Goal: Check status: Check status

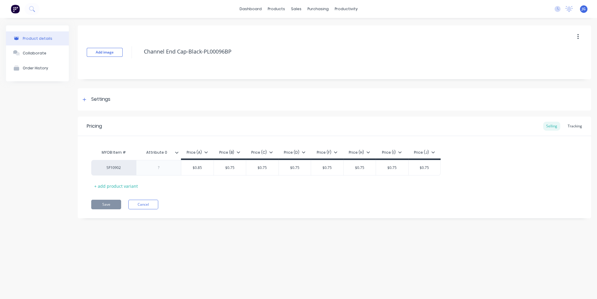
type textarea "x"
click at [294, 8] on div "sales" at bounding box center [296, 8] width 16 height 9
click at [313, 30] on div "Sales Orders" at bounding box center [318, 28] width 25 height 5
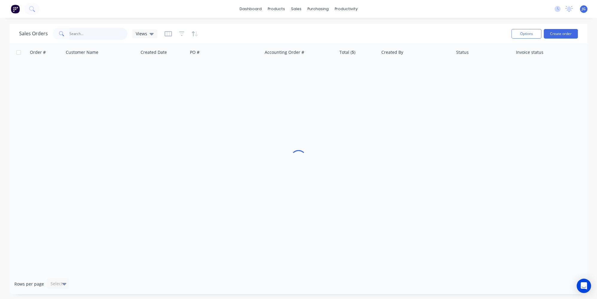
click at [99, 34] on input "text" at bounding box center [98, 34] width 58 height 12
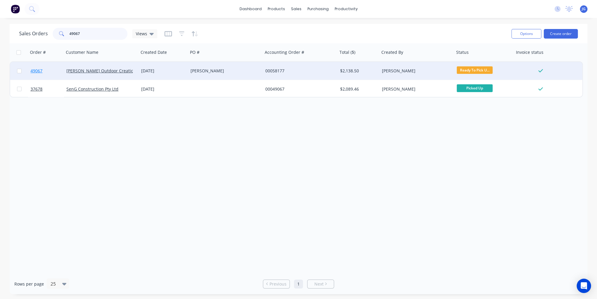
type input "49067"
click at [57, 71] on link "49067" at bounding box center [49, 71] width 36 height 18
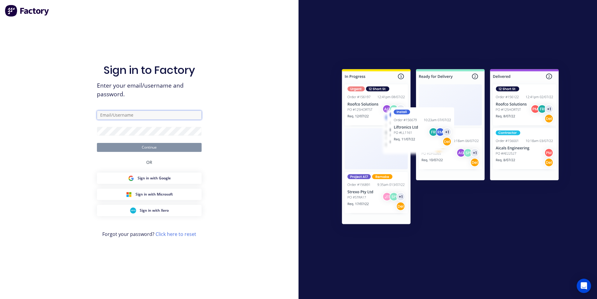
type input "jessica@dynamicsteelform.com.au"
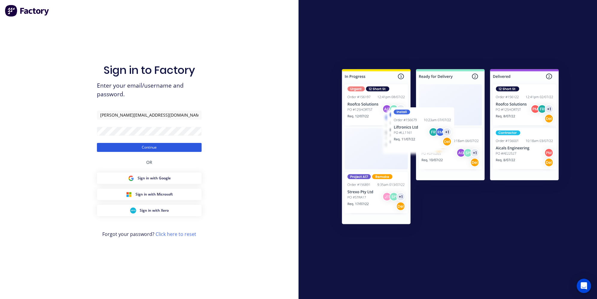
click at [141, 146] on button "Continue" at bounding box center [149, 147] width 105 height 9
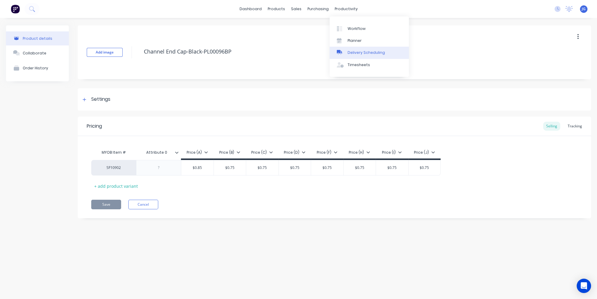
click at [350, 51] on div "Delivery Scheduling" at bounding box center [366, 52] width 37 height 5
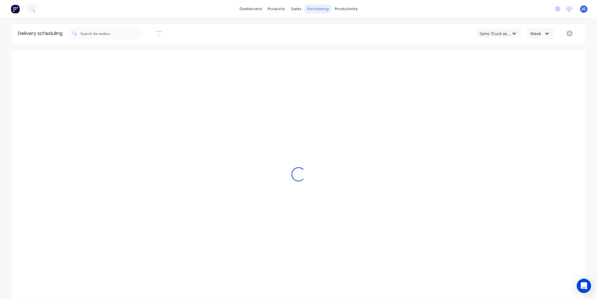
type input "Oct 5 - Oct 11"
click at [319, 7] on div "purchasing" at bounding box center [318, 8] width 27 height 9
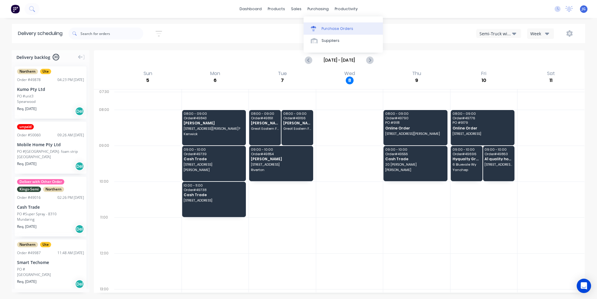
click at [330, 27] on div "Purchase Orders" at bounding box center [338, 28] width 32 height 5
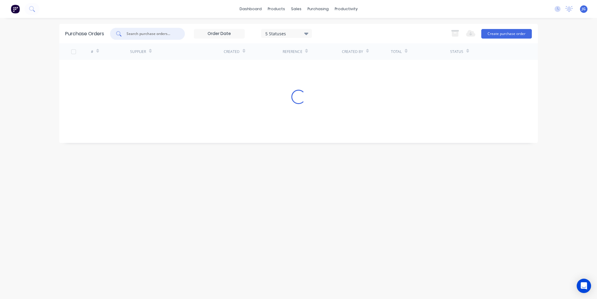
click at [162, 31] on input "text" at bounding box center [151, 34] width 50 height 6
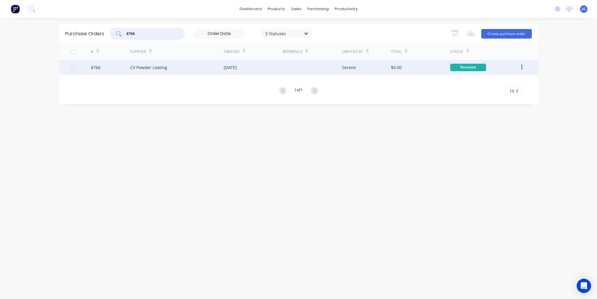
type input "8766"
click at [113, 63] on div "8766" at bounding box center [110, 67] width 39 height 15
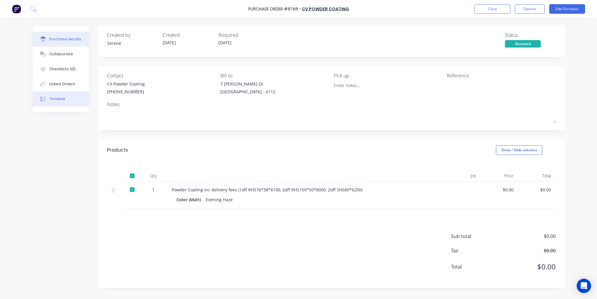
click at [56, 94] on button "Timeline" at bounding box center [61, 99] width 56 height 15
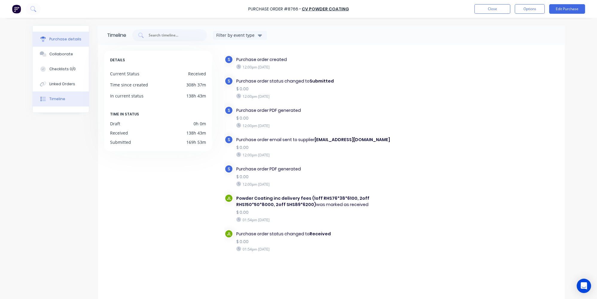
click at [71, 39] on div "Purchase details" at bounding box center [65, 38] width 32 height 5
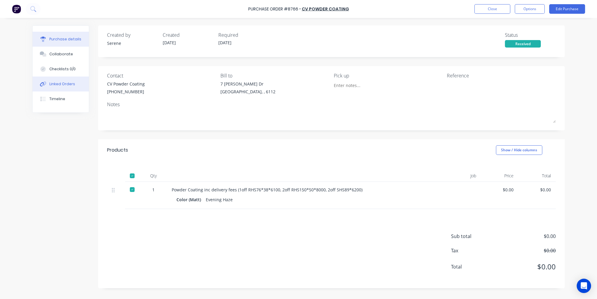
click at [62, 86] on div "Linked Orders" at bounding box center [62, 83] width 26 height 5
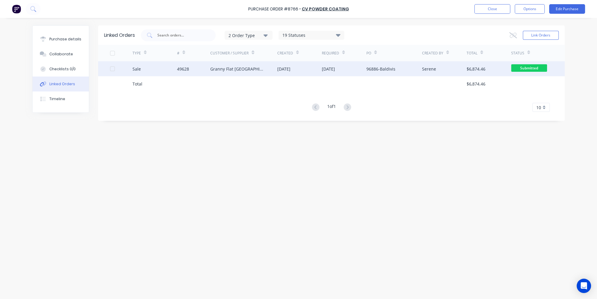
click at [194, 67] on div "49628" at bounding box center [194, 68] width 34 height 15
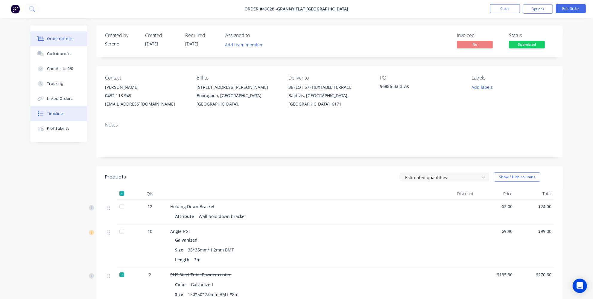
drag, startPoint x: 66, startPoint y: 112, endPoint x: 69, endPoint y: 106, distance: 6.7
click at [66, 112] on button "Timeline" at bounding box center [58, 113] width 57 height 15
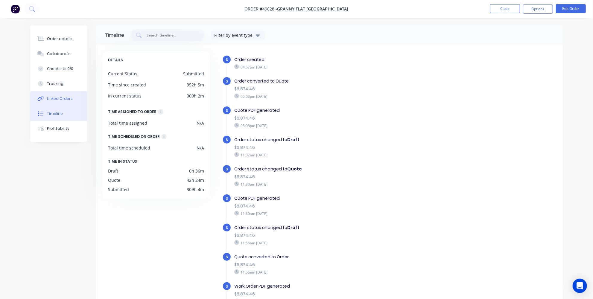
click at [71, 97] on div "Linked Orders" at bounding box center [60, 98] width 26 height 5
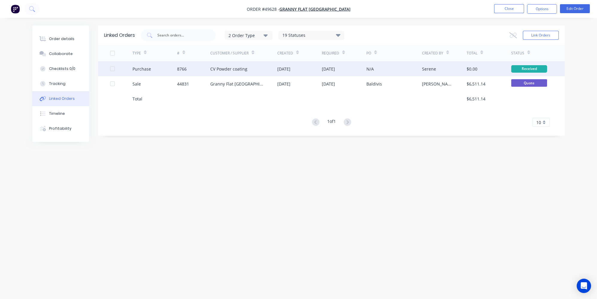
click at [261, 71] on div "CV Powder coating" at bounding box center [243, 68] width 67 height 15
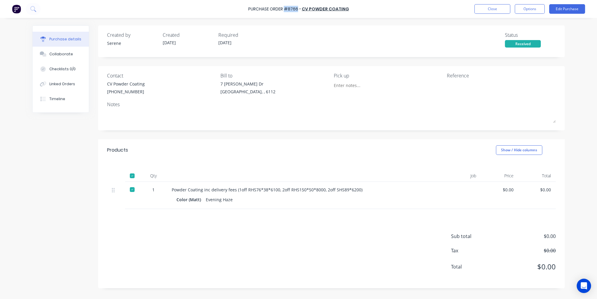
drag, startPoint x: 298, startPoint y: 7, endPoint x: 286, endPoint y: 9, distance: 12.7
click at [286, 9] on div "Purchase Order #8766 -" at bounding box center [274, 9] width 53 height 6
copy div "#8766"
drag, startPoint x: 237, startPoint y: 188, endPoint x: 367, endPoint y: 192, distance: 129.6
click at [367, 192] on div "Powder Coating inc delivery fees (1off RHS76*38*6100, 2off RHS150*50*8000, 2off…" at bounding box center [302, 190] width 260 height 6
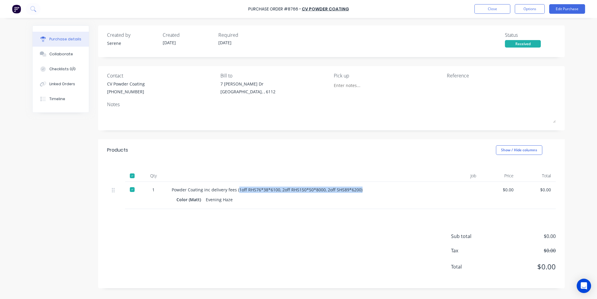
copy div "1off RHS76*38*6100, 2off RHS150*50*8000, 2off SHS89*6200)"
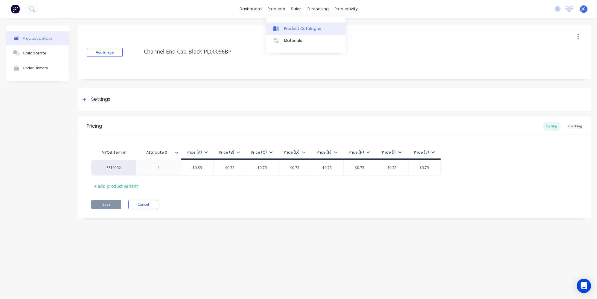
click at [282, 28] on div at bounding box center [277, 28] width 9 height 5
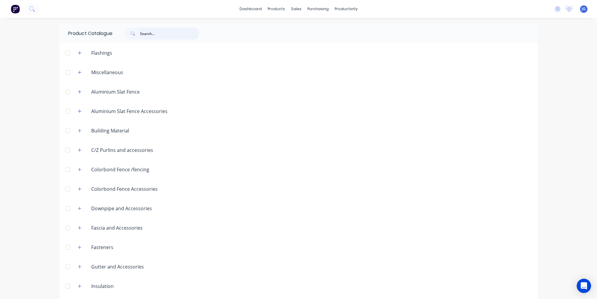
click at [153, 38] on input "text" at bounding box center [169, 34] width 59 height 12
click at [144, 35] on input "to[p hat" at bounding box center [169, 34] width 59 height 12
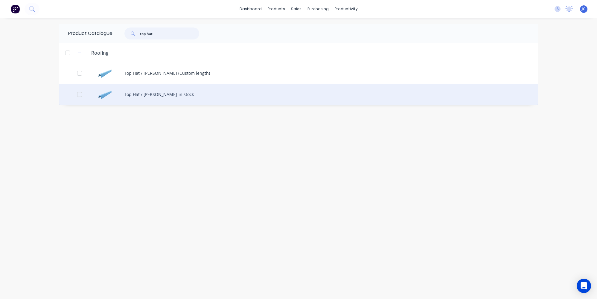
type input "top hat"
click at [139, 97] on div "Top Hat / Batten-in stock" at bounding box center [298, 94] width 479 height 21
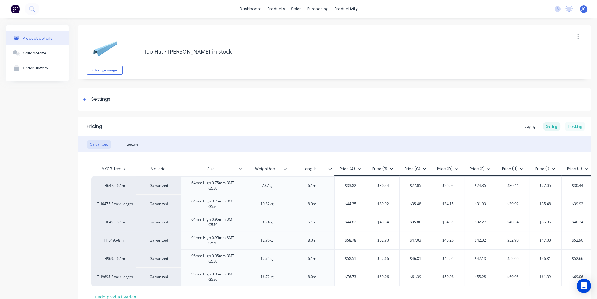
click at [573, 125] on div "Tracking" at bounding box center [575, 126] width 20 height 9
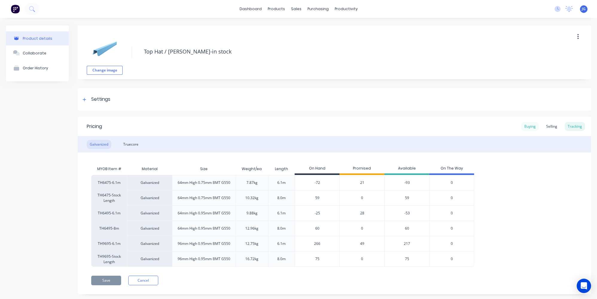
click at [529, 126] on div "Buying" at bounding box center [529, 126] width 17 height 9
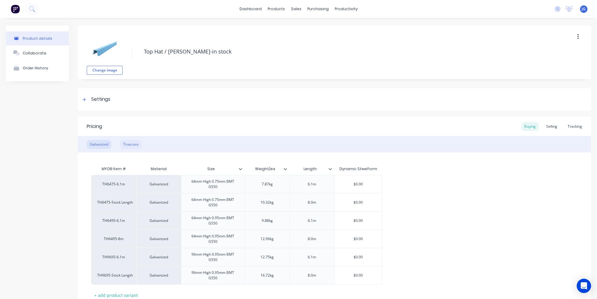
click at [135, 143] on div "Truecore" at bounding box center [130, 144] width 21 height 9
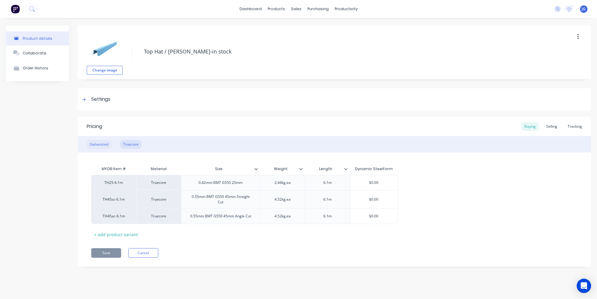
click at [101, 145] on div "Galvanized" at bounding box center [99, 144] width 25 height 9
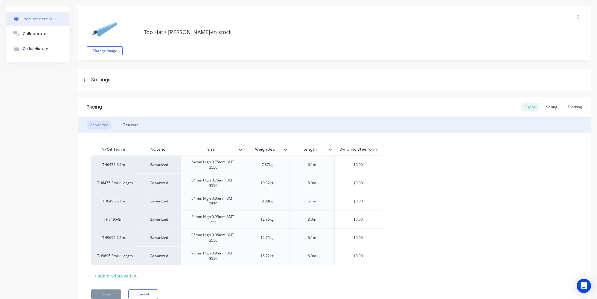
scroll to position [27, 0]
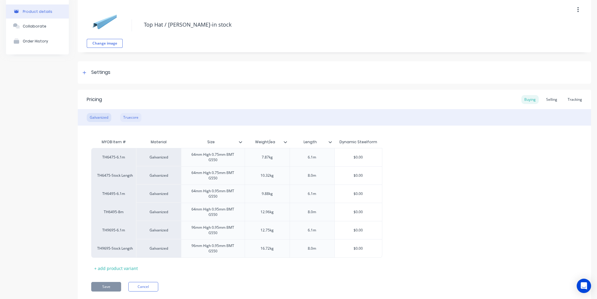
click at [139, 119] on div "Truecore" at bounding box center [130, 117] width 21 height 9
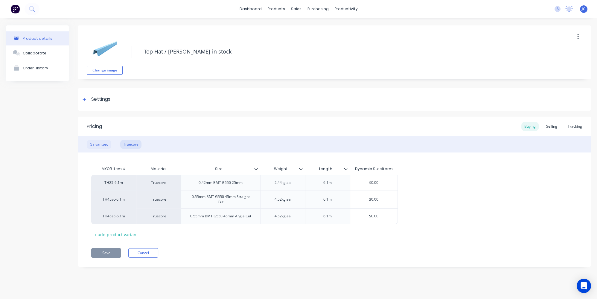
click at [100, 143] on div "Galvanized" at bounding box center [99, 144] width 25 height 9
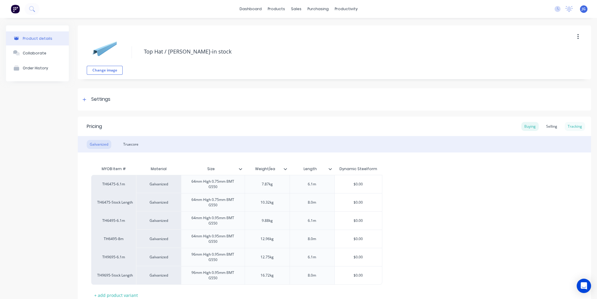
click at [572, 122] on div "Tracking" at bounding box center [575, 126] width 20 height 9
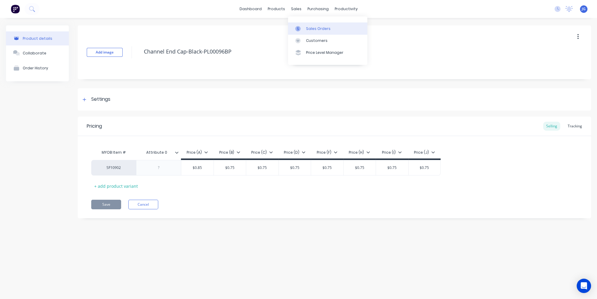
click at [302, 27] on div at bounding box center [299, 28] width 9 height 5
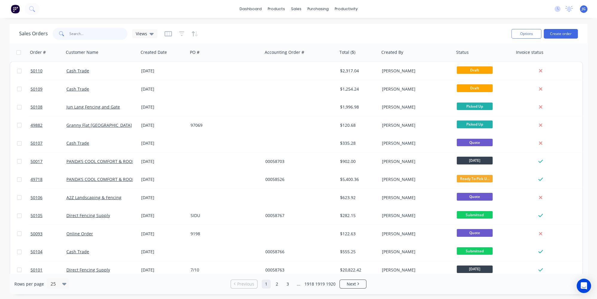
click at [109, 28] on input "text" at bounding box center [98, 34] width 58 height 12
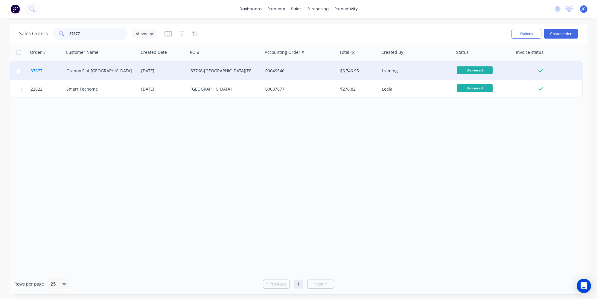
type input "37677"
click at [56, 69] on link "37677" at bounding box center [49, 71] width 36 height 18
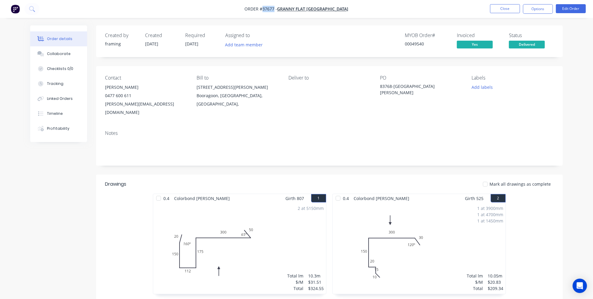
drag, startPoint x: 291, startPoint y: 7, endPoint x: 280, endPoint y: 9, distance: 11.5
click at [277, 9] on span "Order #37677 -" at bounding box center [261, 9] width 33 height 6
copy span "37677"
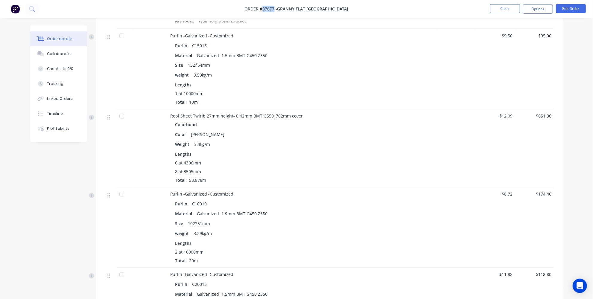
scroll to position [761, 0]
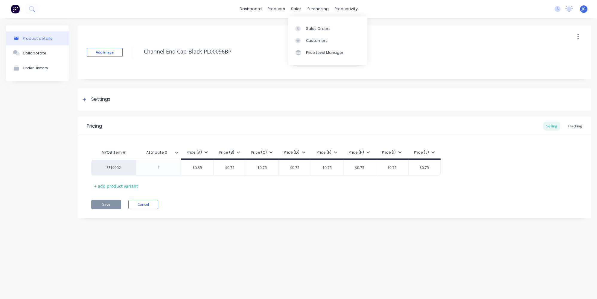
click at [300, 23] on link "Sales Orders" at bounding box center [327, 28] width 79 height 12
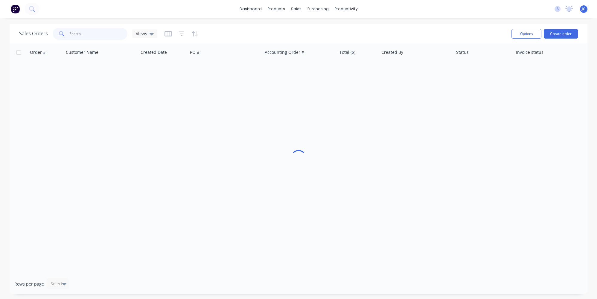
click at [106, 32] on input "text" at bounding box center [98, 34] width 58 height 12
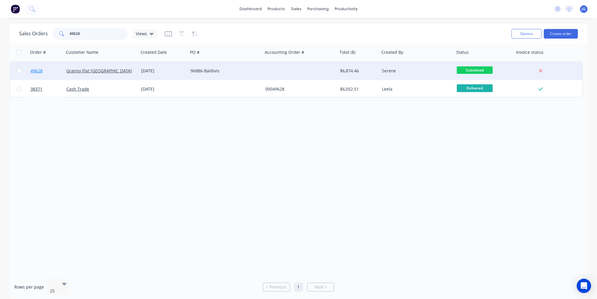
type input "49628"
click at [58, 66] on link "49628" at bounding box center [49, 71] width 36 height 18
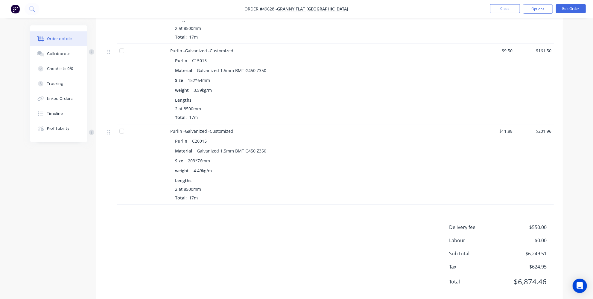
scroll to position [652, 0]
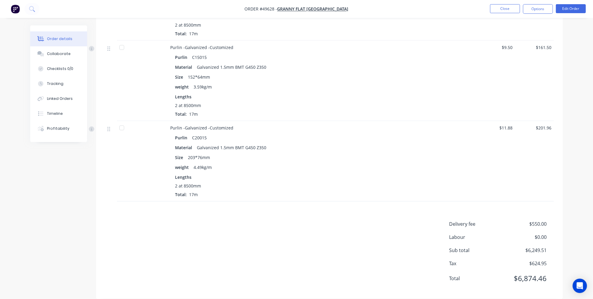
click at [122, 124] on div at bounding box center [122, 128] width 12 height 12
click at [124, 125] on div at bounding box center [122, 128] width 12 height 12
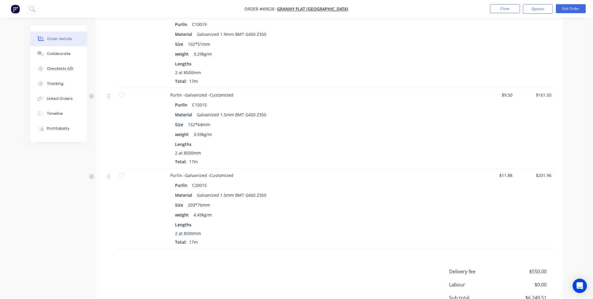
scroll to position [605, 0]
click at [119, 93] on div at bounding box center [122, 95] width 12 height 12
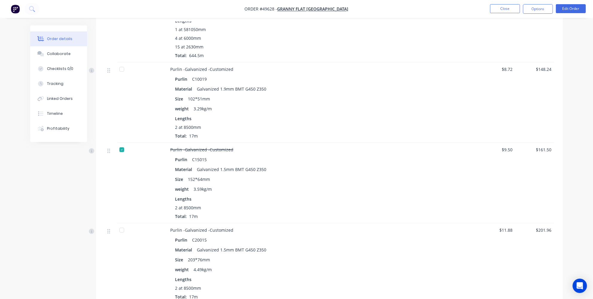
scroll to position [523, 0]
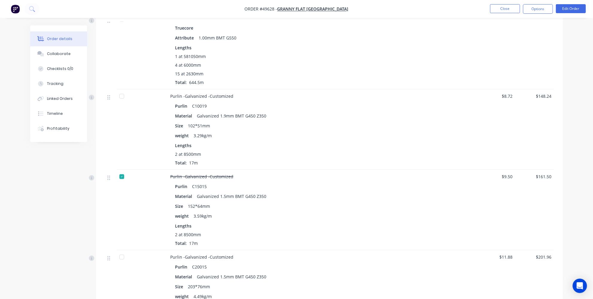
click at [122, 95] on div at bounding box center [122, 96] width 12 height 12
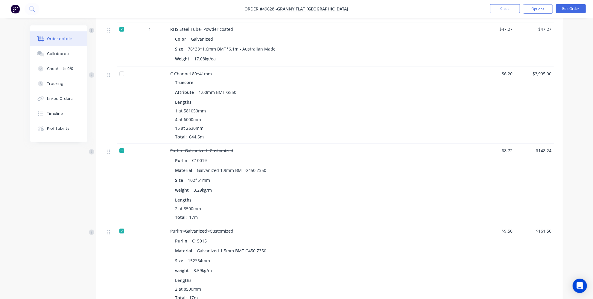
scroll to position [414, 0]
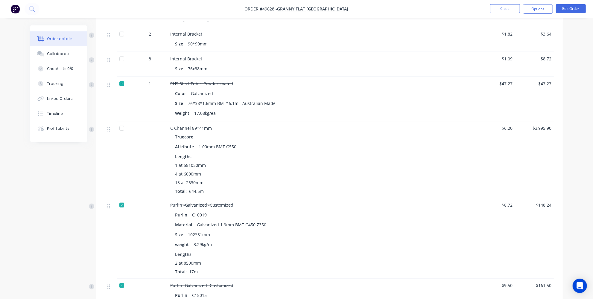
click at [118, 127] on div at bounding box center [122, 128] width 12 height 12
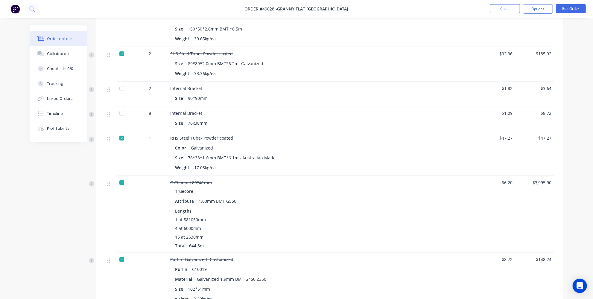
scroll to position [333, 0]
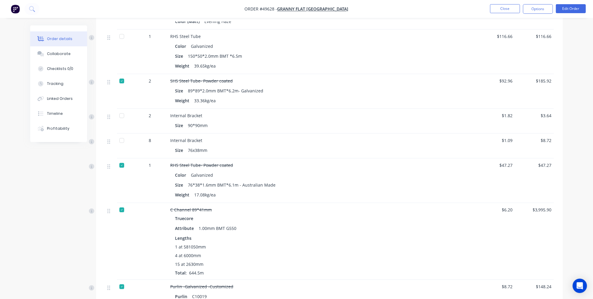
click at [121, 141] on div at bounding box center [122, 141] width 12 height 12
click at [120, 117] on div at bounding box center [122, 116] width 12 height 12
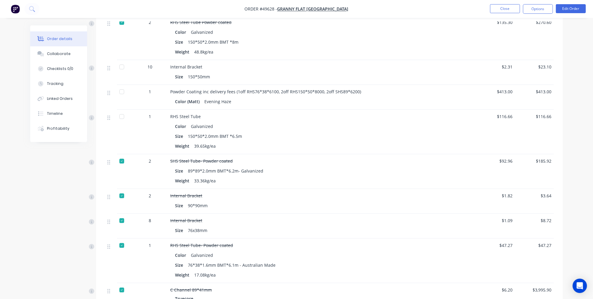
scroll to position [251, 0]
click at [121, 118] on div at bounding box center [122, 118] width 12 height 12
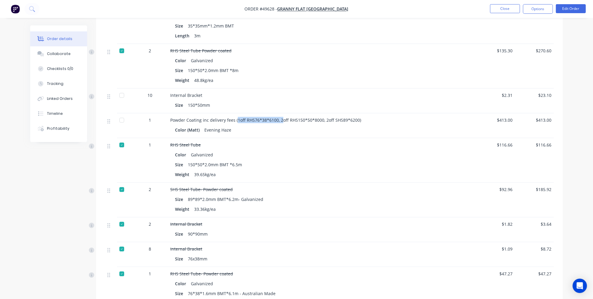
drag, startPoint x: 281, startPoint y: 119, endPoint x: 236, endPoint y: 121, distance: 44.9
click at [236, 121] on span "Powder Coating inc delivery fees (1off RHS76*38*6100, 2off RHS150*50*8000, 2off…" at bounding box center [265, 120] width 191 height 6
click at [81, 161] on div "Created by Serene Created 25/09/25 Required 02/10/25 Assigned to Add team membe…" at bounding box center [296, 268] width 532 height 935
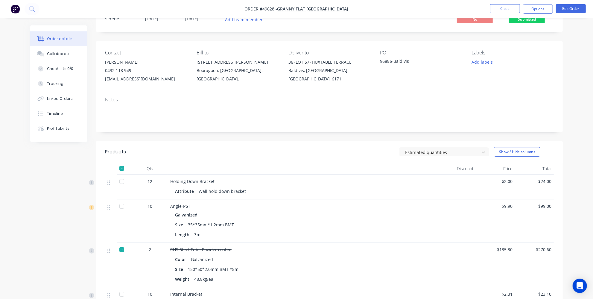
scroll to position [81, 0]
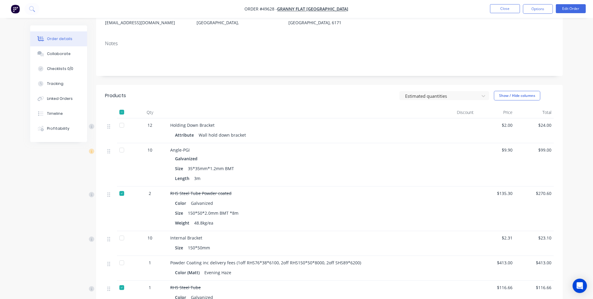
click at [121, 127] on div at bounding box center [122, 125] width 12 height 12
click at [120, 149] on div at bounding box center [122, 150] width 12 height 12
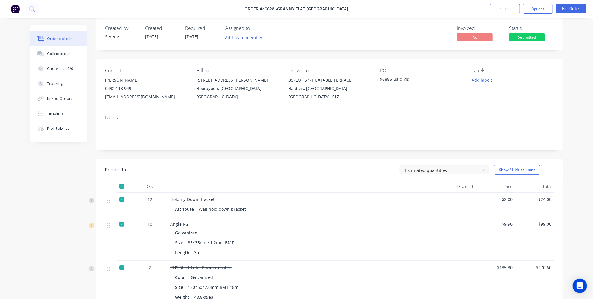
scroll to position [0, 0]
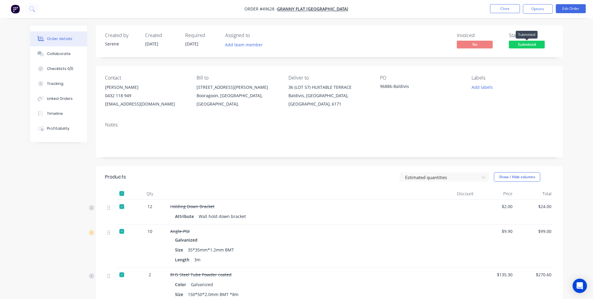
click at [532, 43] on span "Submitted" at bounding box center [527, 44] width 36 height 7
click at [359, 167] on header "Products Estimated quantities Show / Hide columns" at bounding box center [329, 177] width 467 height 22
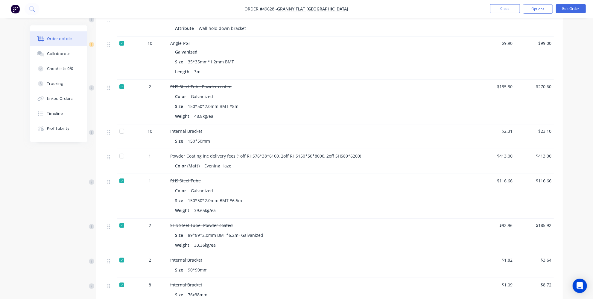
scroll to position [190, 0]
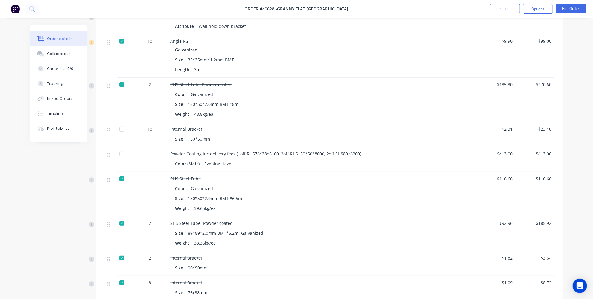
click at [119, 132] on div at bounding box center [122, 129] width 12 height 12
click at [120, 153] on div at bounding box center [122, 154] width 12 height 12
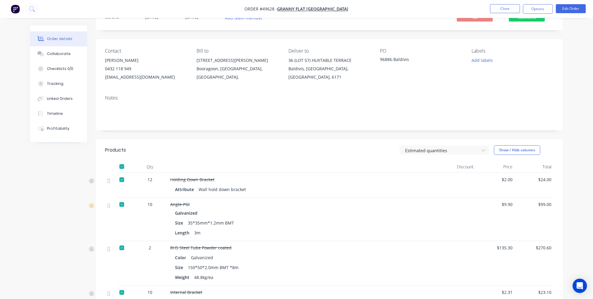
scroll to position [0, 0]
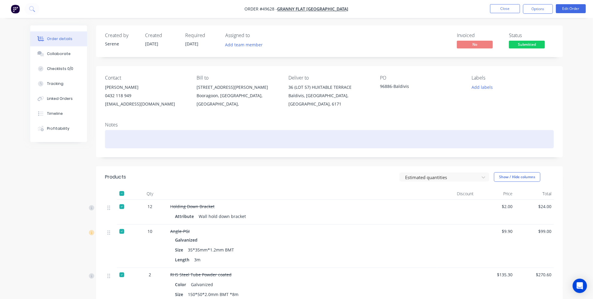
click at [216, 134] on div at bounding box center [329, 139] width 449 height 18
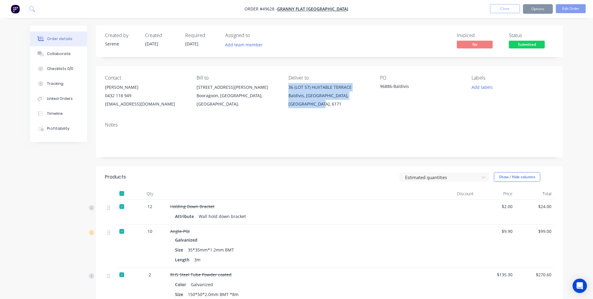
drag, startPoint x: 289, startPoint y: 86, endPoint x: 308, endPoint y: 105, distance: 26.9
click at [308, 105] on div "36 (LOT 57) HUXTABLE TERRACE Baldivis, Western Australia, Australia, 6171" at bounding box center [329, 95] width 82 height 25
copy div "36 (LOT 57) HUXTABLE TERRACE Baldivis, Western Australia, Australia, 6171"
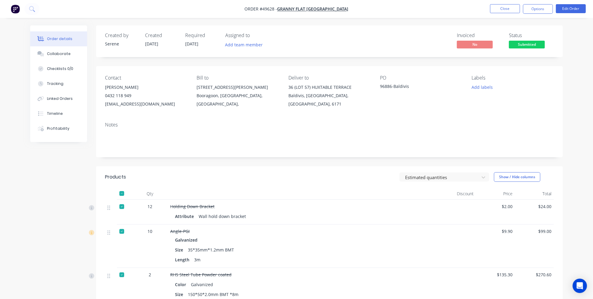
click at [539, 7] on button "Options" at bounding box center [538, 9] width 30 height 10
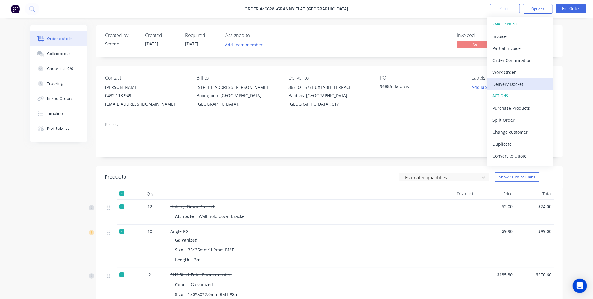
click at [511, 83] on div "Delivery Docket" at bounding box center [519, 84] width 55 height 9
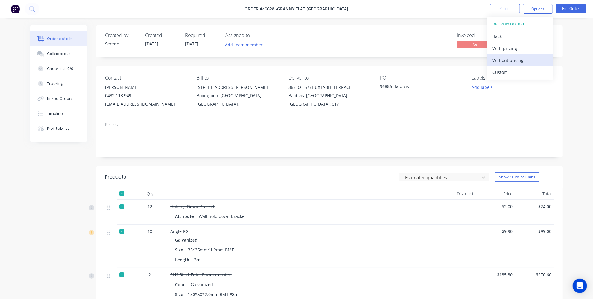
click at [504, 60] on div "Without pricing" at bounding box center [519, 60] width 55 height 9
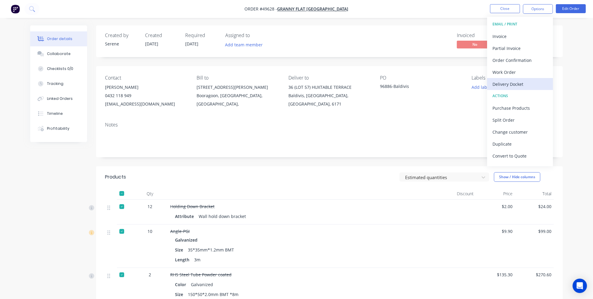
click at [507, 87] on div "Delivery Docket" at bounding box center [519, 84] width 55 height 9
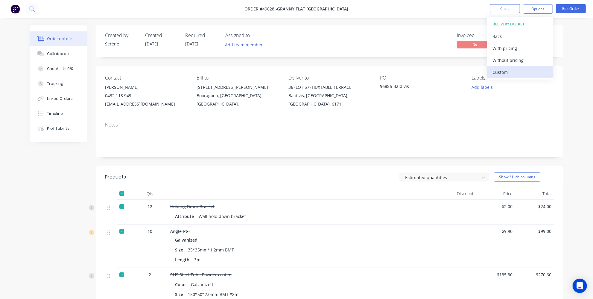
click at [499, 75] on div "Custom" at bounding box center [519, 72] width 55 height 9
click at [500, 63] on div "Without pricing" at bounding box center [519, 60] width 55 height 9
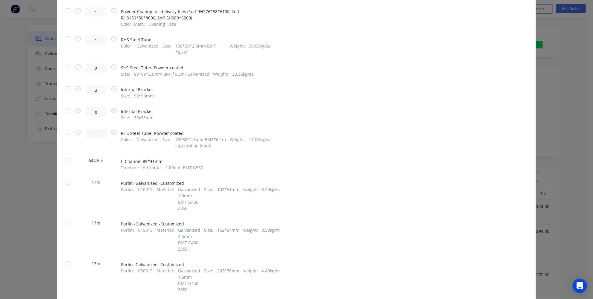
scroll to position [291, 0]
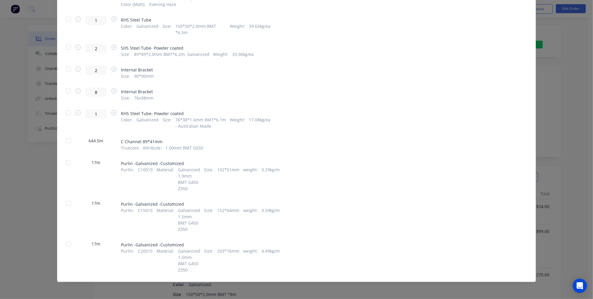
click at [69, 243] on div at bounding box center [69, 244] width 12 height 12
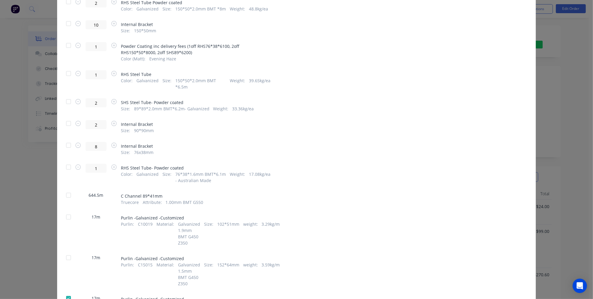
scroll to position [182, 0]
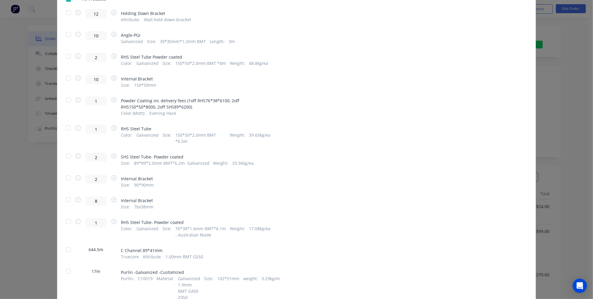
click at [63, 96] on div at bounding box center [69, 100] width 12 height 12
click at [191, 98] on span "Powder Coating inc delivery fees (1off RHS76*38*6100, 2off RHS150*50*8000, 2off…" at bounding box center [196, 104] width 150 height 13
click at [216, 99] on span "Powder Coating inc delivery fees (1off RHS76*38*6100, 2off RHS150*50*8000, 2off…" at bounding box center [196, 104] width 150 height 13
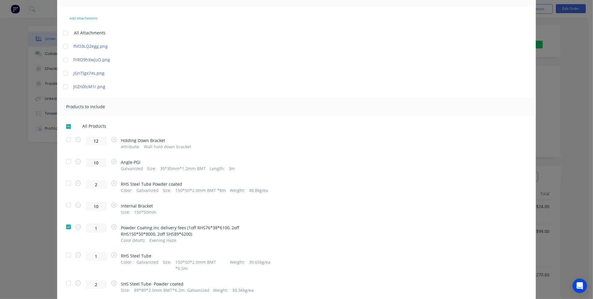
scroll to position [19, 0]
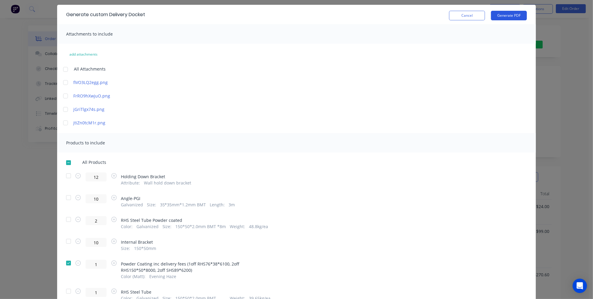
click at [508, 18] on button "Generate PDF" at bounding box center [509, 16] width 36 height 10
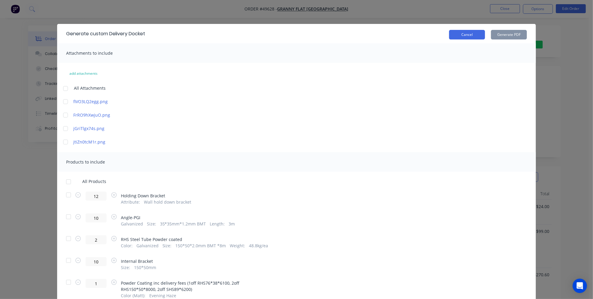
click at [454, 36] on button "Cancel" at bounding box center [467, 35] width 36 height 10
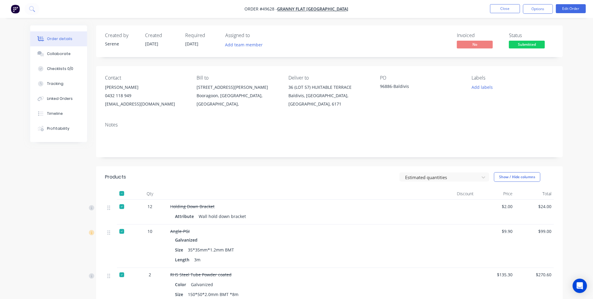
click at [17, 10] on img "button" at bounding box center [15, 8] width 9 height 9
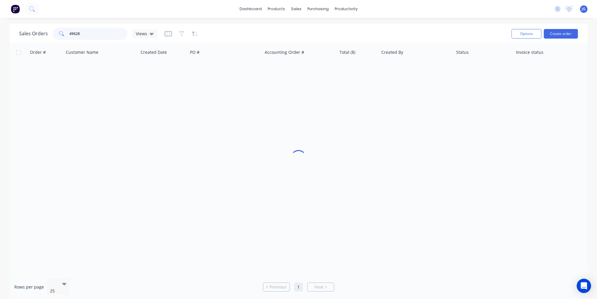
click at [91, 34] on input "49628" at bounding box center [98, 34] width 58 height 12
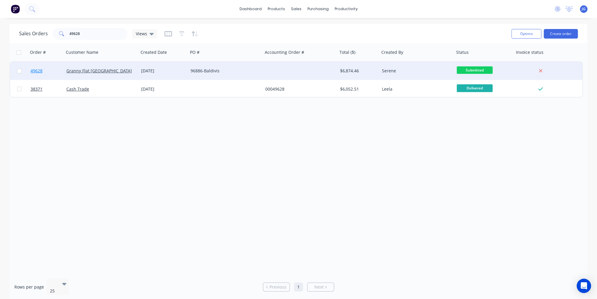
click at [54, 68] on link "49628" at bounding box center [49, 71] width 36 height 18
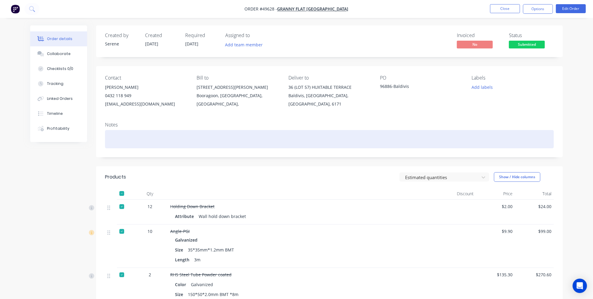
click at [161, 136] on div at bounding box center [329, 139] width 449 height 18
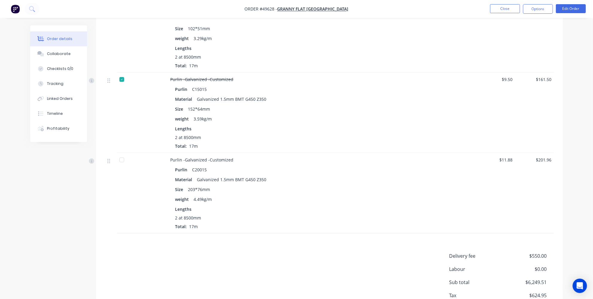
scroll to position [652, 0]
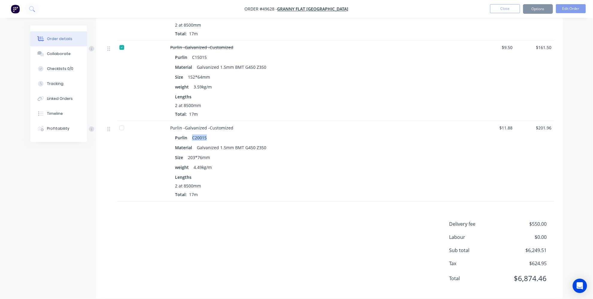
drag, startPoint x: 206, startPoint y: 135, endPoint x: 191, endPoint y: 134, distance: 14.4
click at [191, 134] on div "C20015" at bounding box center [199, 137] width 19 height 9
copy div "C20015"
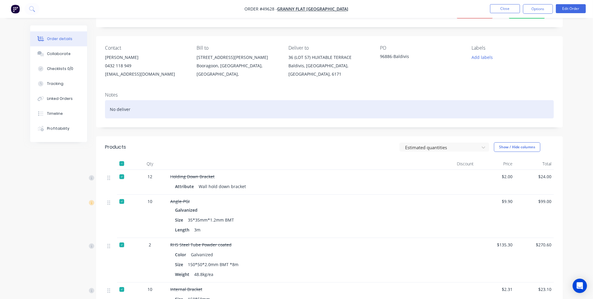
scroll to position [0, 0]
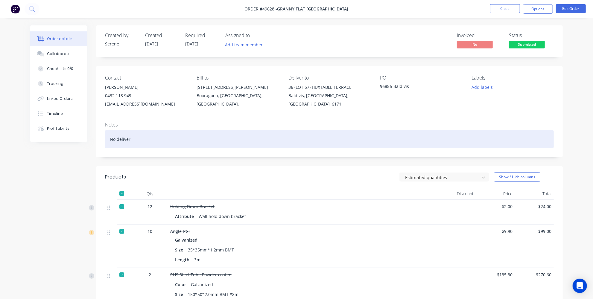
click at [151, 140] on div "No deliver" at bounding box center [329, 139] width 449 height 18
click at [131, 138] on div "No deliver C20015" at bounding box center [329, 139] width 449 height 18
click at [170, 142] on div "Is not deliver yet 2 x C20015" at bounding box center [329, 139] width 449 height 18
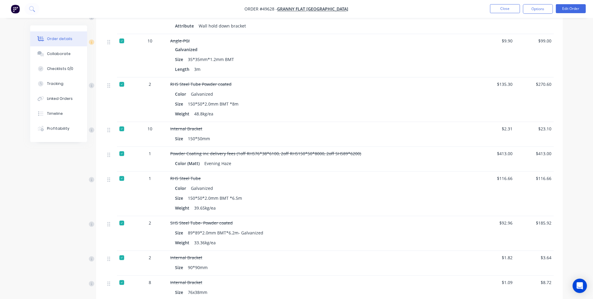
scroll to position [190, 0]
drag, startPoint x: 321, startPoint y: 154, endPoint x: 278, endPoint y: 155, distance: 42.8
click at [278, 155] on span "Powder Coating inc delivery fees (1off RHS76*38*6100, 2off RHS150*50*8000, 2off…" at bounding box center [265, 154] width 191 height 6
copy span "2off RHS150*50*8000"
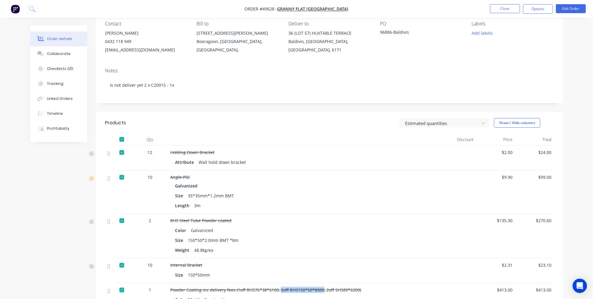
scroll to position [0, 0]
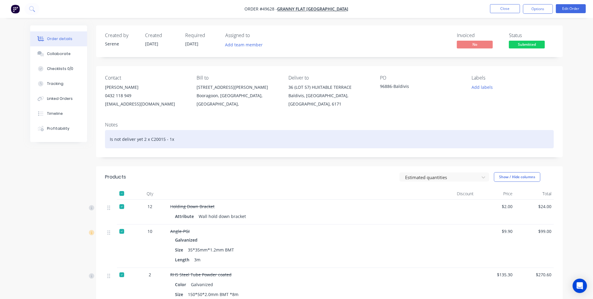
click at [183, 141] on div "Is not deliver yet 2 x C20015 - 1x" at bounding box center [329, 139] width 449 height 18
click at [149, 138] on div "Is not deliver yet 2 x C20015 - 1x 2off RHS150*50*8000" at bounding box center [329, 139] width 449 height 18
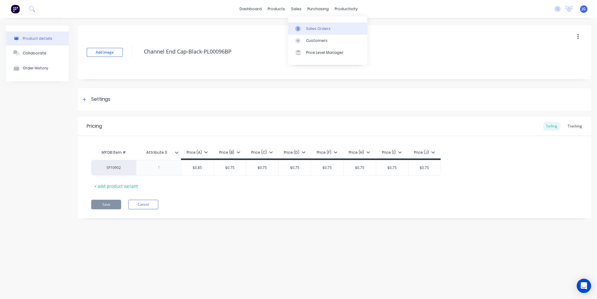
click at [315, 26] on div "Sales Orders" at bounding box center [318, 28] width 25 height 5
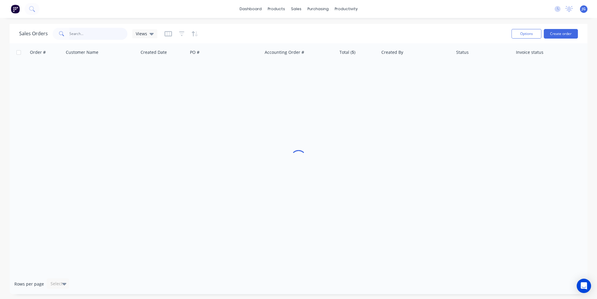
click at [93, 35] on input "text" at bounding box center [98, 34] width 58 height 12
paste input "[PERSON_NAME]"
type input "[PERSON_NAME]"
drag, startPoint x: 106, startPoint y: 32, endPoint x: 25, endPoint y: 21, distance: 81.4
click at [29, 22] on div "dashboard products sales purchasing productivity dashboard products Product Cat…" at bounding box center [298, 149] width 597 height 299
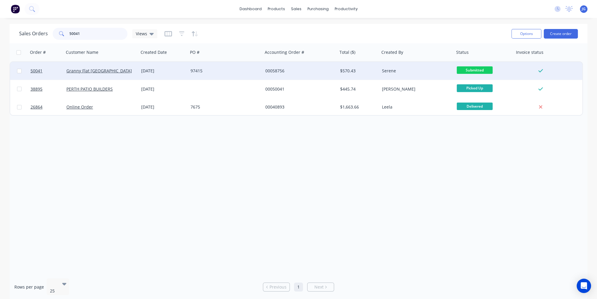
type input "50041"
click at [99, 77] on div "Granny Flat [GEOGRAPHIC_DATA]" at bounding box center [101, 71] width 75 height 18
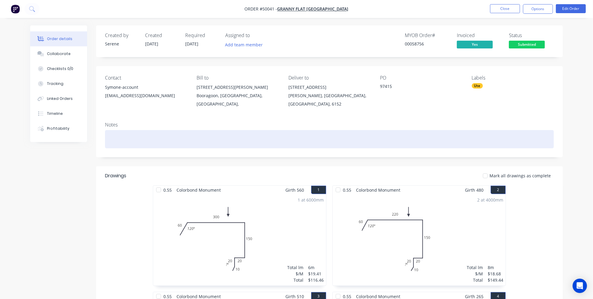
click at [283, 142] on div at bounding box center [329, 139] width 449 height 18
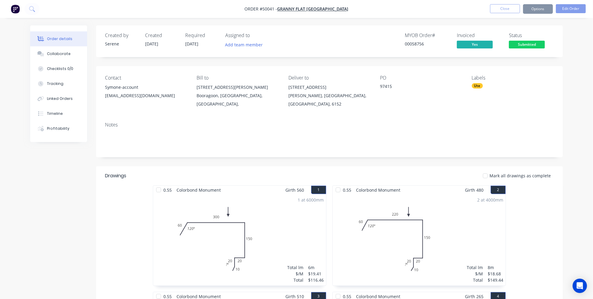
click at [274, 127] on div "Notes" at bounding box center [329, 125] width 449 height 6
click at [393, 148] on div "Notes" at bounding box center [329, 137] width 467 height 40
click at [536, 47] on span "Submitted" at bounding box center [527, 44] width 36 height 7
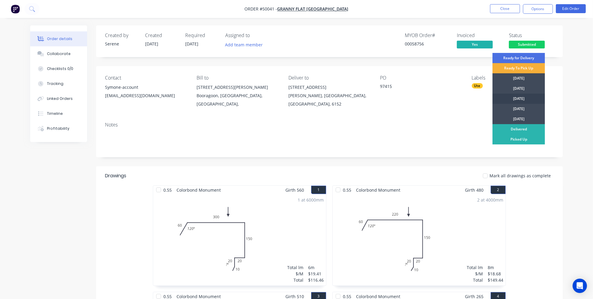
click at [522, 98] on div "[DATE]" at bounding box center [518, 99] width 52 height 10
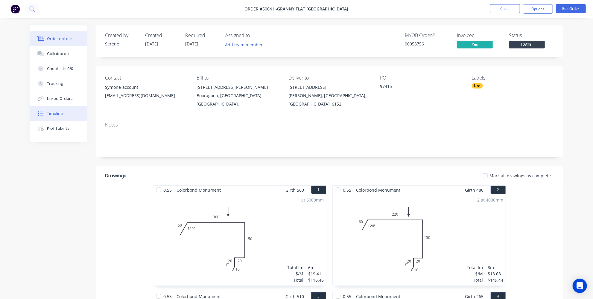
click at [66, 106] on button "Timeline" at bounding box center [58, 113] width 57 height 15
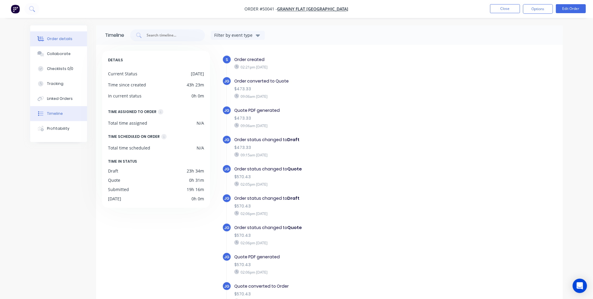
click at [61, 35] on button "Order details" at bounding box center [58, 38] width 57 height 15
